Goal: Task Accomplishment & Management: Manage account settings

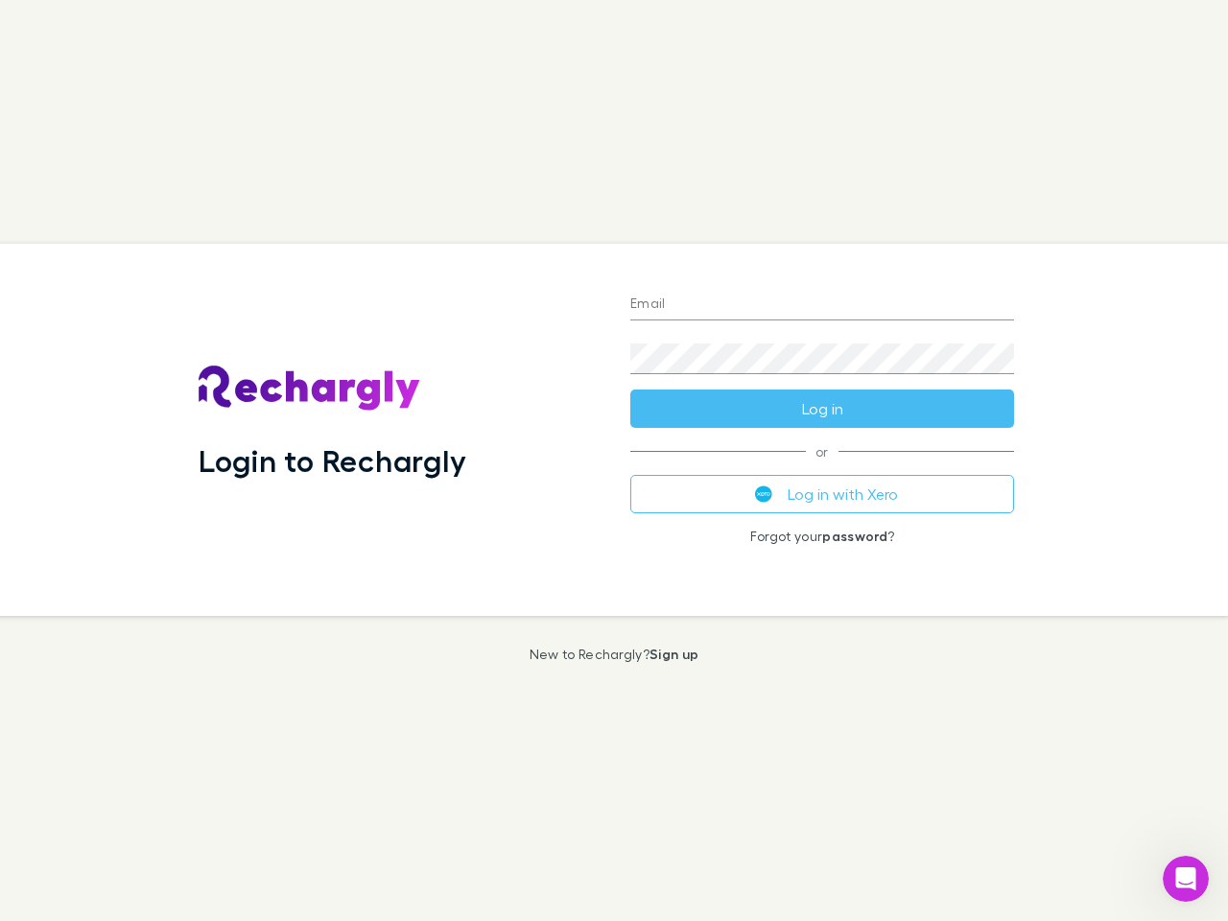
click at [614, 460] on div "Login to Rechargly" at bounding box center [399, 430] width 432 height 372
click at [822, 305] on input "Email" at bounding box center [822, 305] width 384 height 31
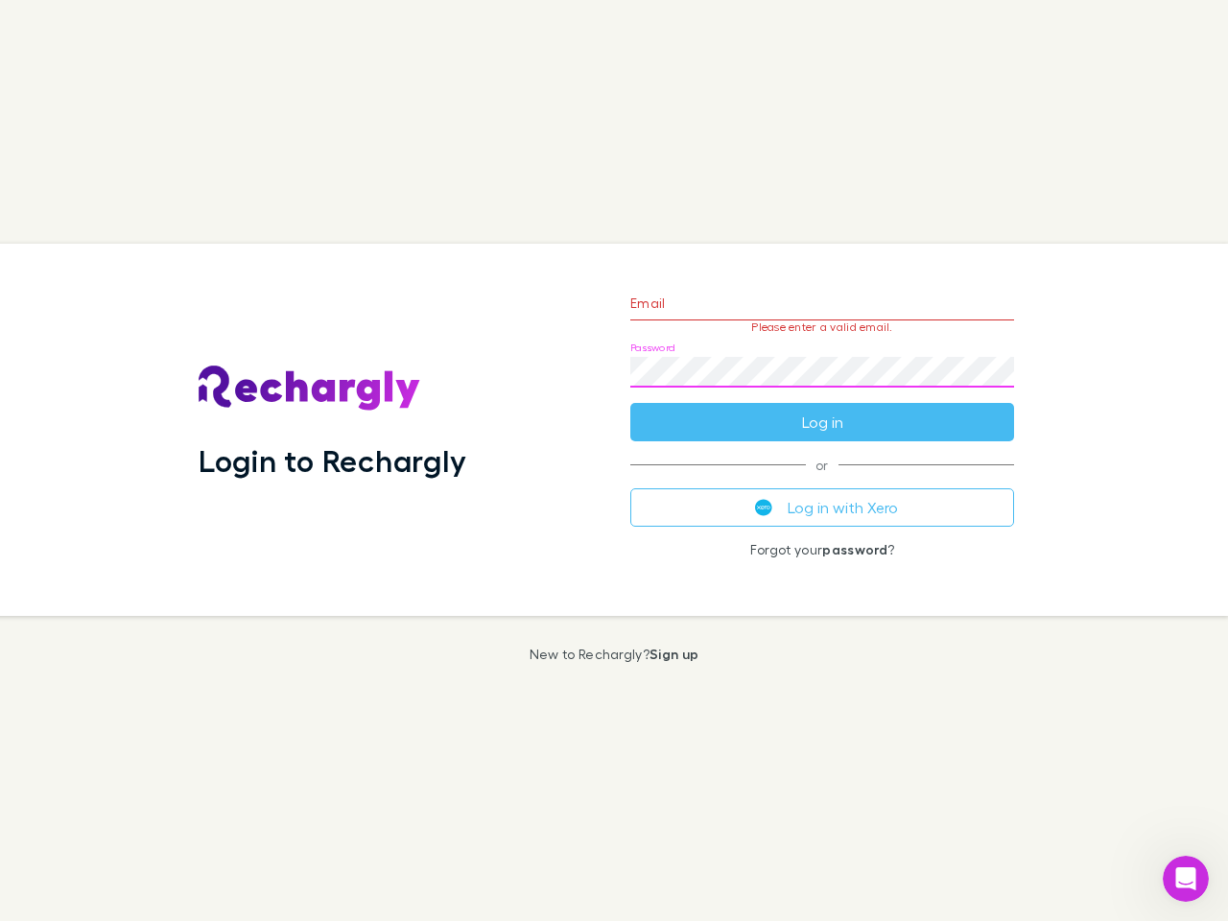
click at [822, 409] on form "Email Please enter a valid email. Password Log in" at bounding box center [822, 357] width 384 height 167
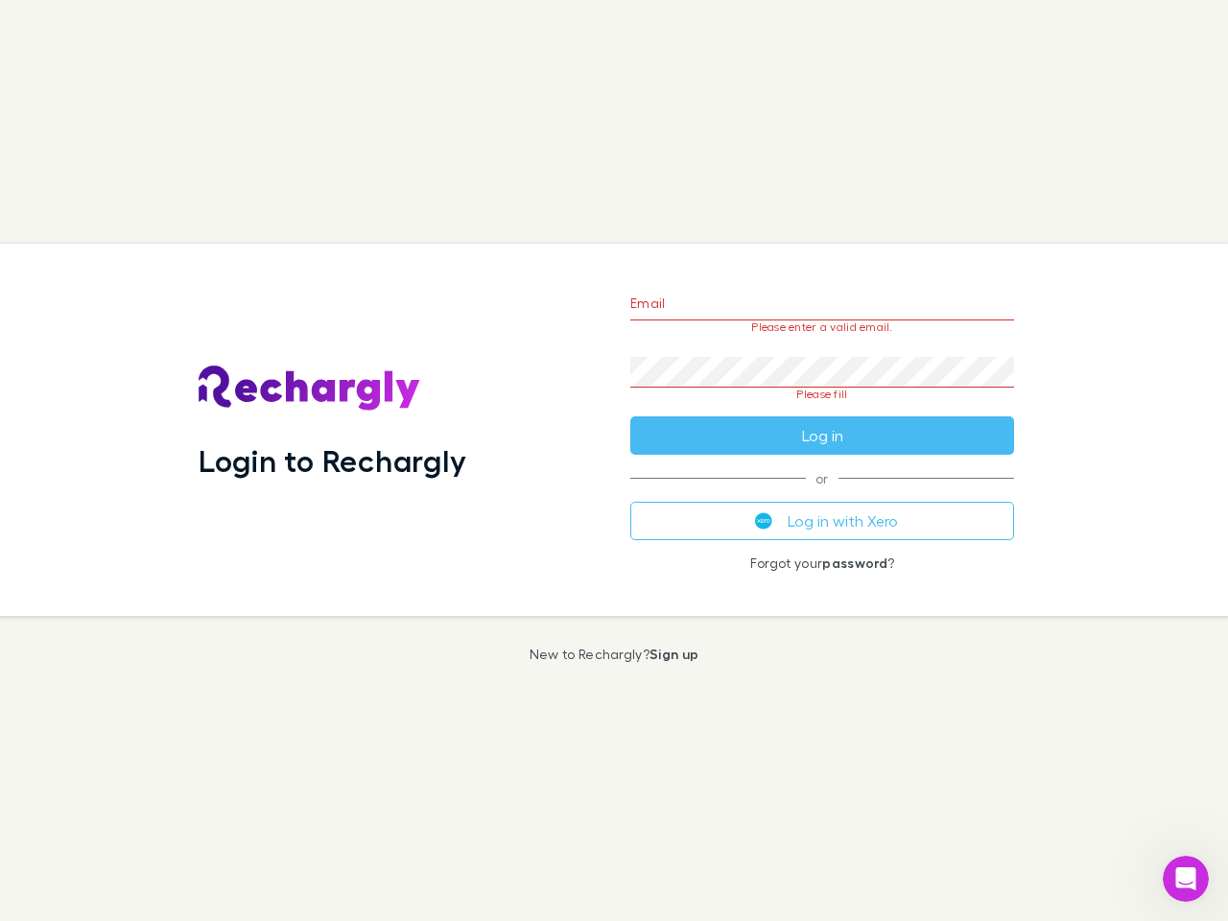
click at [822, 494] on div "Email Please enter a valid email. Password Please fill Log in or Log in with Xe…" at bounding box center [822, 430] width 414 height 372
click at [1185, 879] on icon "Open Intercom Messenger" at bounding box center [1186, 879] width 32 height 32
